Goal: Communication & Community: Answer question/provide support

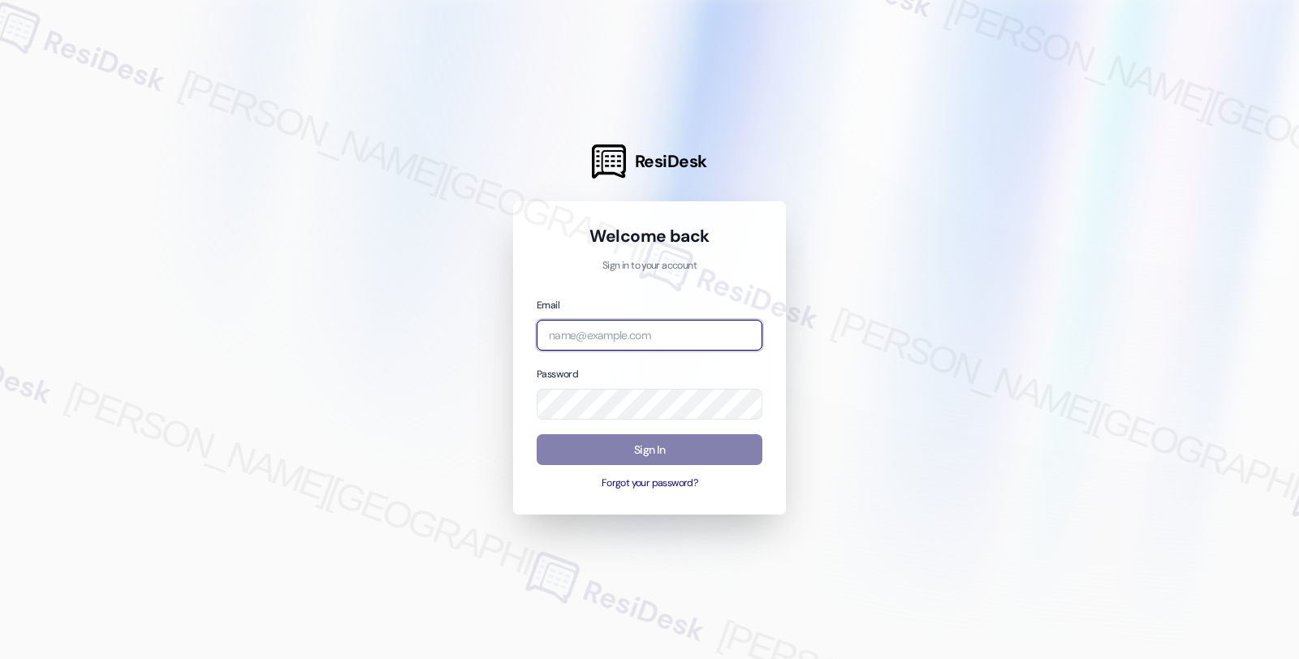
click at [638, 337] on input "email" at bounding box center [650, 336] width 226 height 32
type input "automated-surveys-root_management-fides.[PERSON_NAME]@root_[DOMAIN_NAME]"
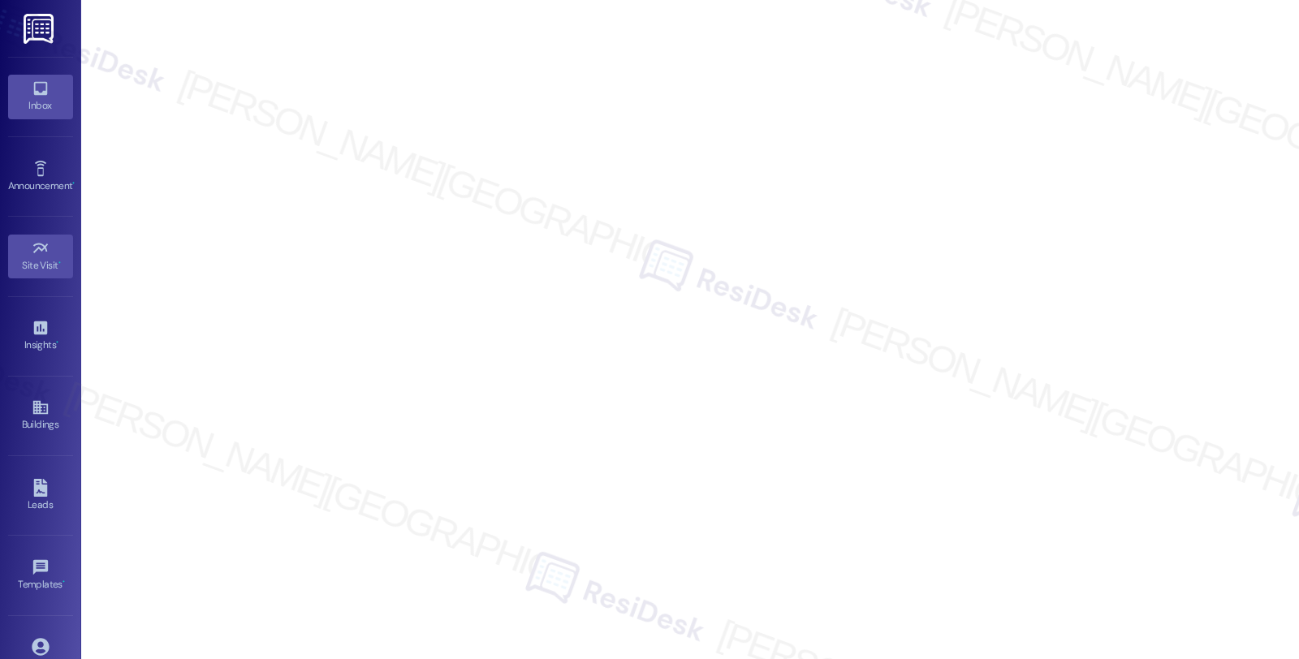
click at [30, 101] on div "Inbox" at bounding box center [40, 105] width 81 height 16
